Goal: Task Accomplishment & Management: Complete application form

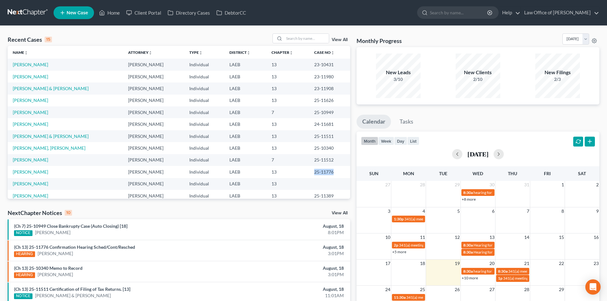
drag, startPoint x: 328, startPoint y: 174, endPoint x: 301, endPoint y: 174, distance: 27.7
click at [309, 174] on td "25-11776" at bounding box center [329, 172] width 41 height 12
copy td "25-11776"
click at [31, 174] on link "Perkins, Arthur" at bounding box center [30, 171] width 35 height 5
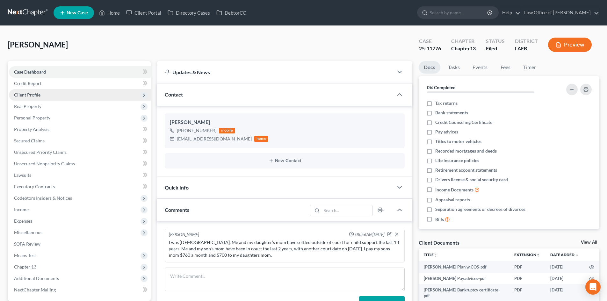
click at [32, 94] on span "Client Profile" at bounding box center [27, 94] width 26 height 5
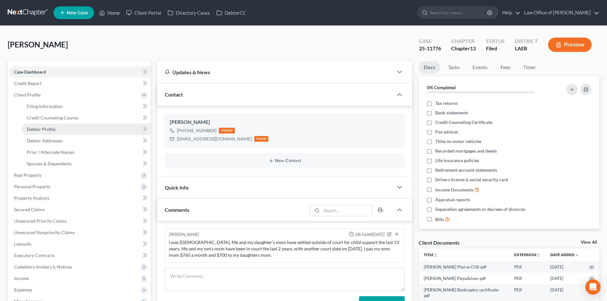
click at [36, 130] on span "Debtor Profile" at bounding box center [41, 128] width 29 height 5
select select "0"
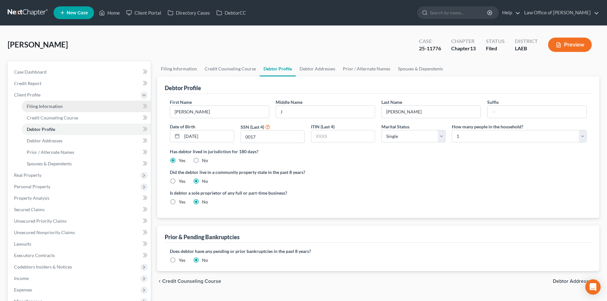
click at [39, 106] on span "Filing Information" at bounding box center [45, 106] width 36 height 5
select select "1"
select select "0"
select select "3"
select select "19"
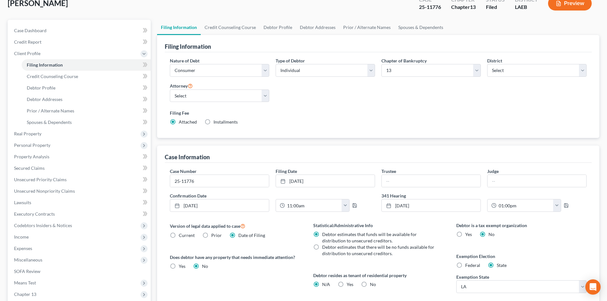
scroll to position [64, 0]
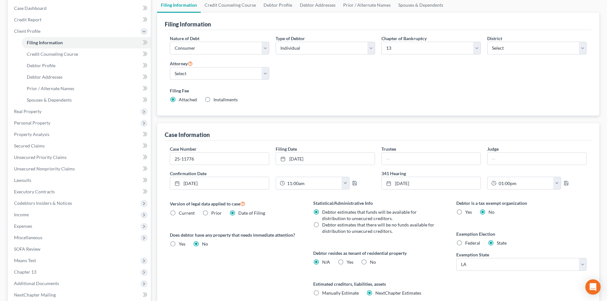
click at [430, 131] on div "Case Information" at bounding box center [378, 131] width 427 height 17
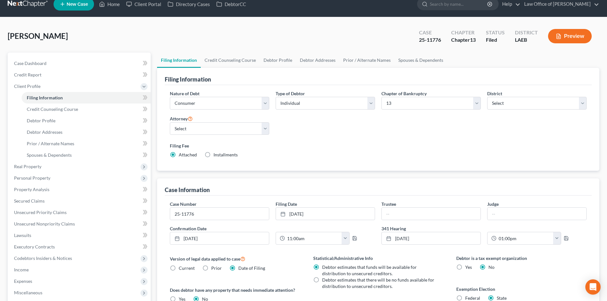
scroll to position [0, 0]
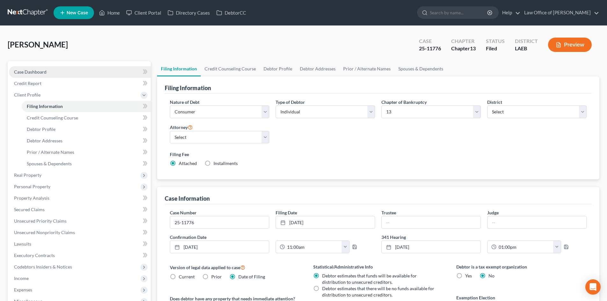
click at [32, 73] on span "Case Dashboard" at bounding box center [30, 71] width 32 height 5
